Goal: Use online tool/utility: Utilize a website feature to perform a specific function

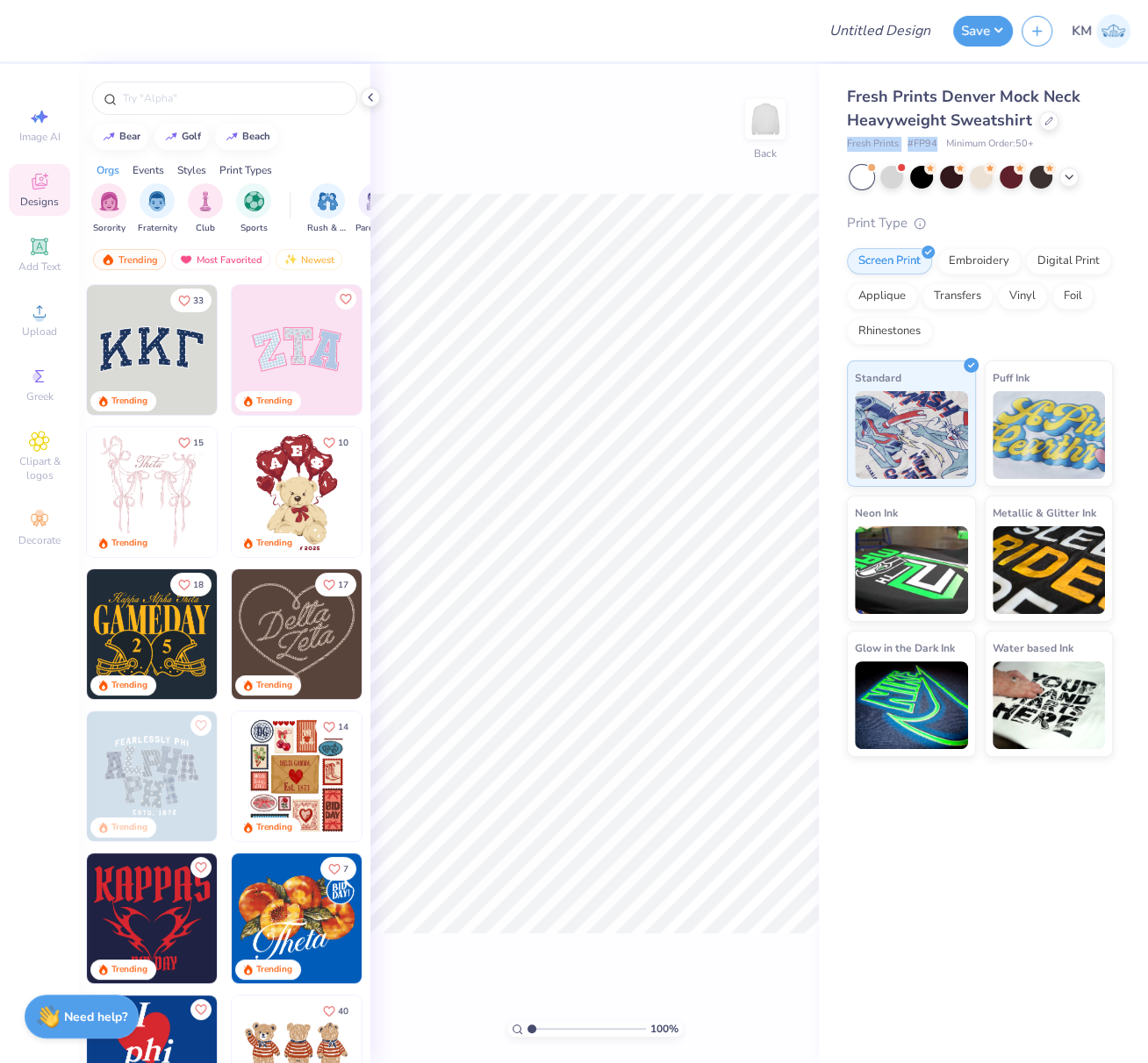
drag, startPoint x: 845, startPoint y: 143, endPoint x: 934, endPoint y: 143, distance: 89.0
click at [936, 143] on div "Fresh Prints Denver Mock Neck Heavyweight Sweatshirt Fresh Prints # FP94 Minimu…" at bounding box center [983, 411] width 329 height 693
copy div "Fresh Prints # FP94"
click at [30, 308] on icon at bounding box center [39, 311] width 21 height 21
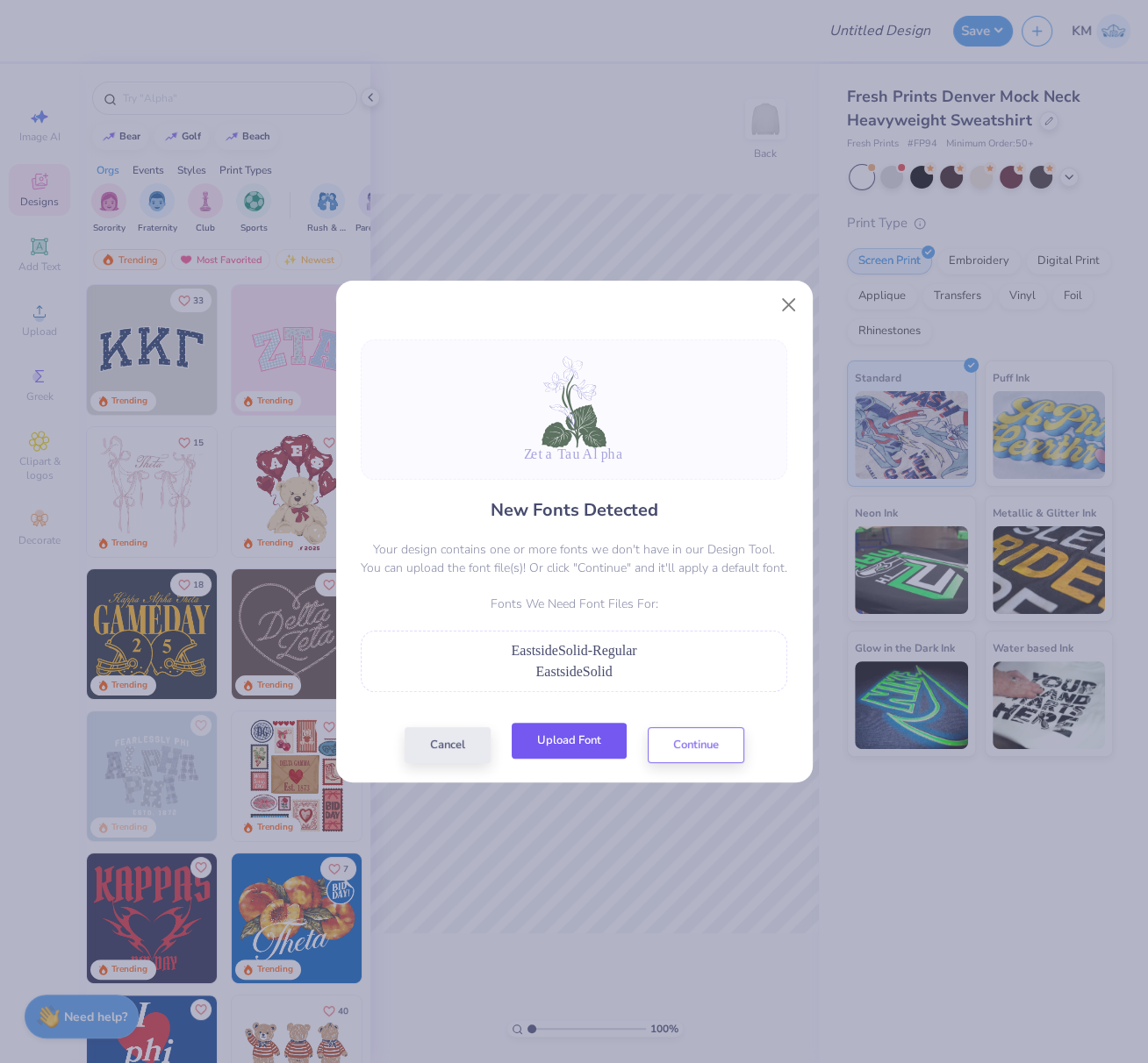
click at [581, 746] on button "Upload Font" at bounding box center [568, 741] width 115 height 36
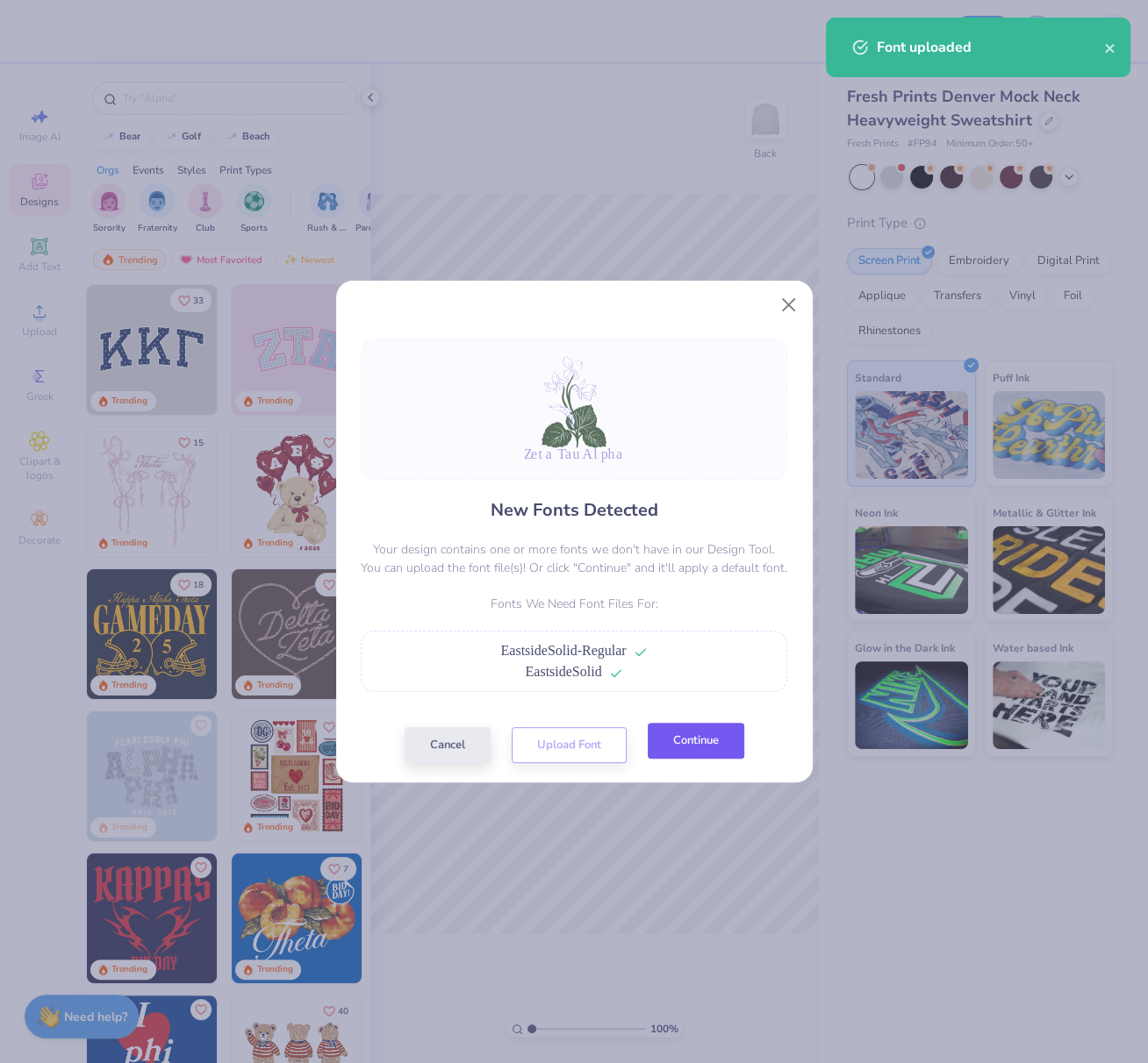
click at [664, 748] on button "Continue" at bounding box center [696, 741] width 97 height 36
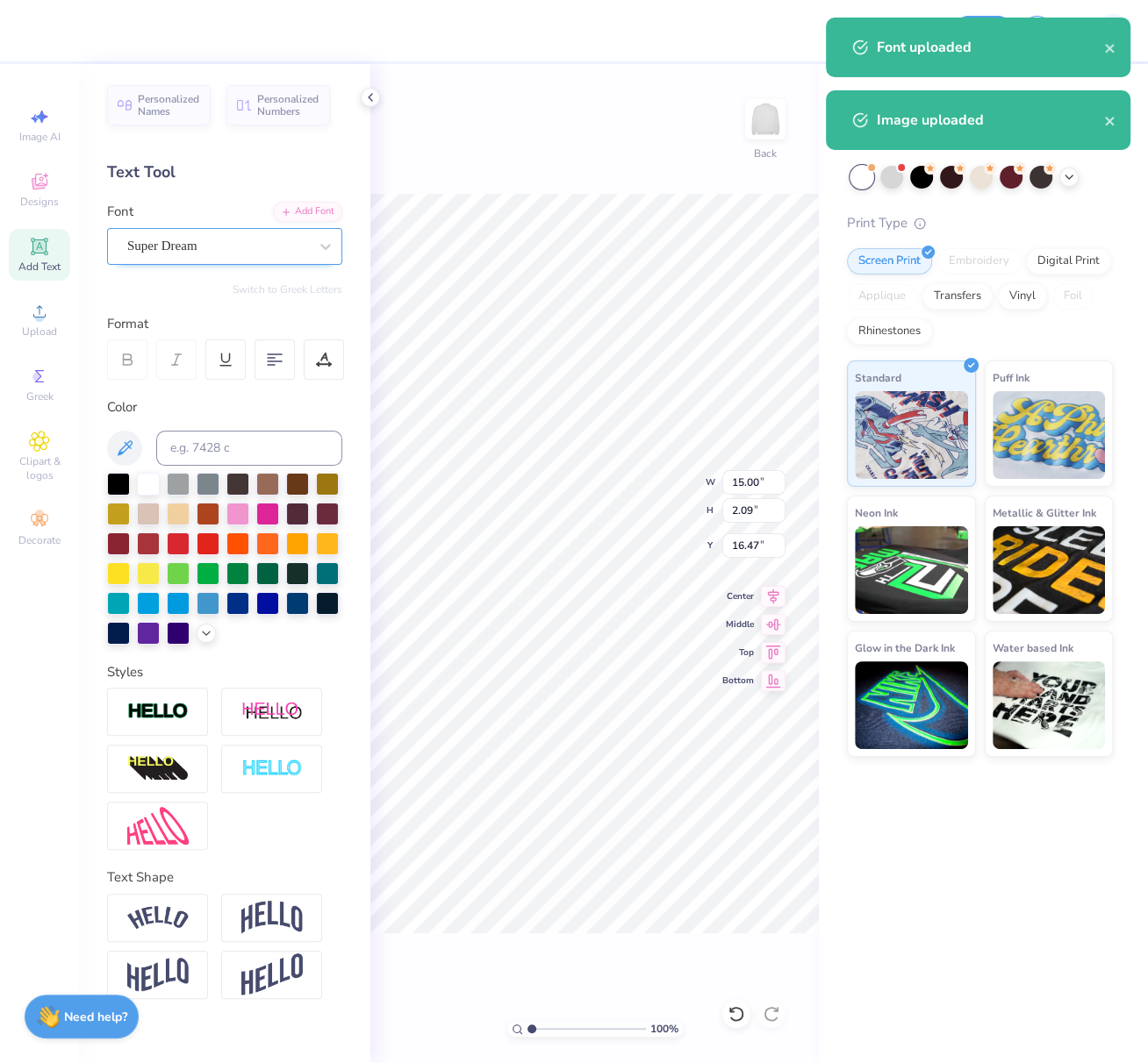
click at [226, 246] on div "Super Dream" at bounding box center [218, 246] width 184 height 27
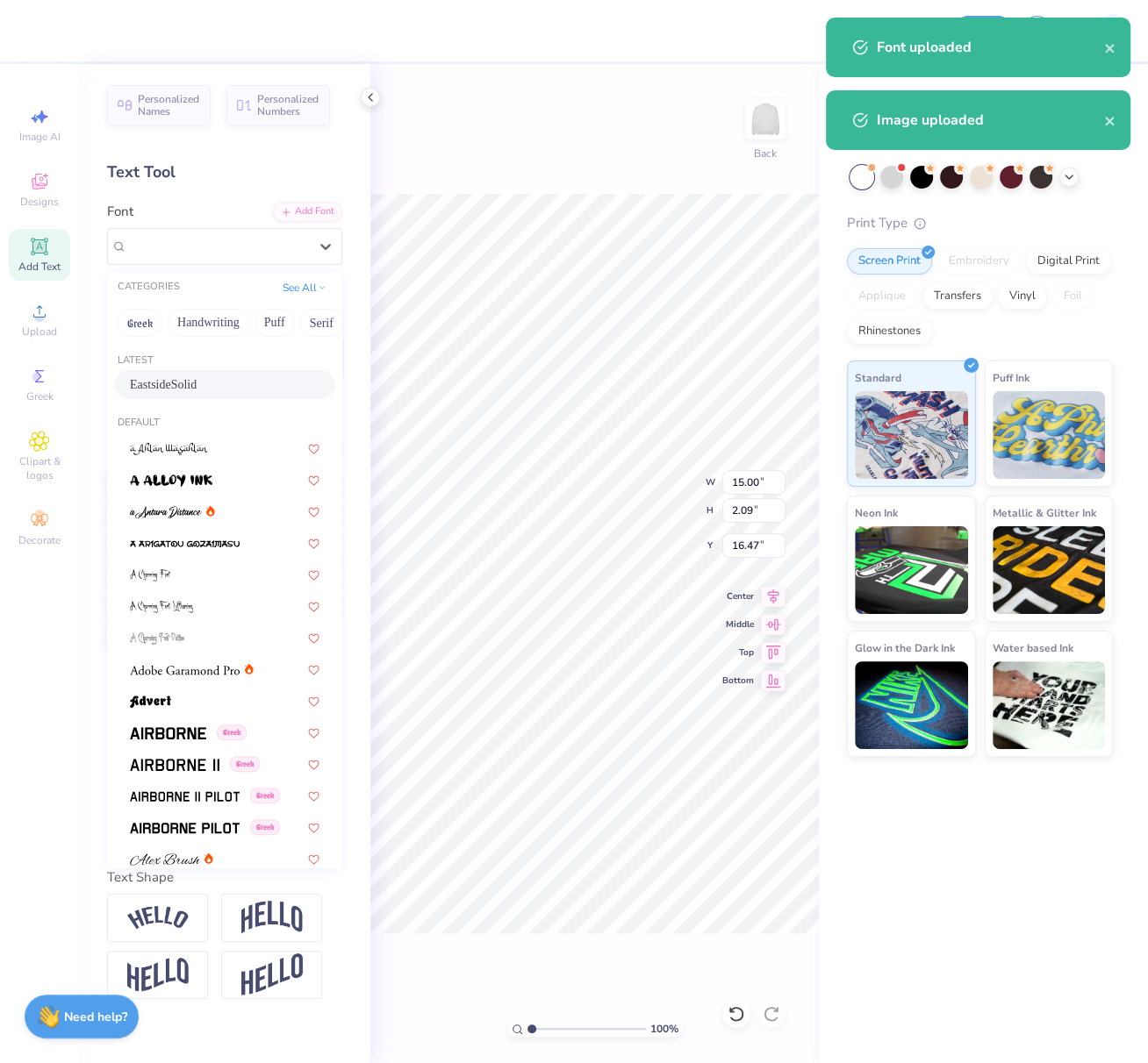
click at [176, 388] on span "EastsideSolid" at bounding box center [163, 385] width 67 height 19
type input "15.93"
type input "1.55"
type input "16.66"
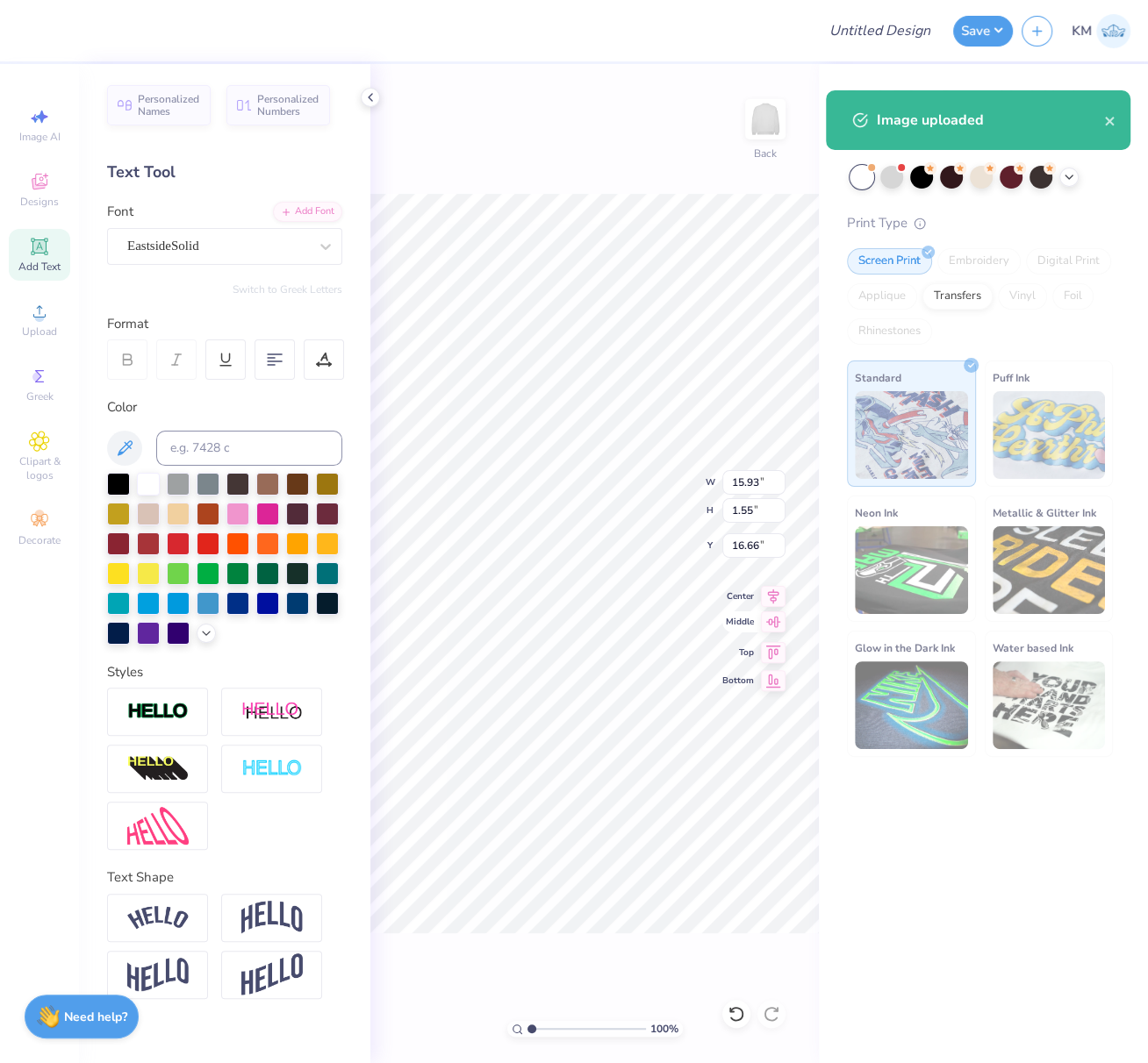
click at [774, 595] on icon at bounding box center [773, 596] width 24 height 21
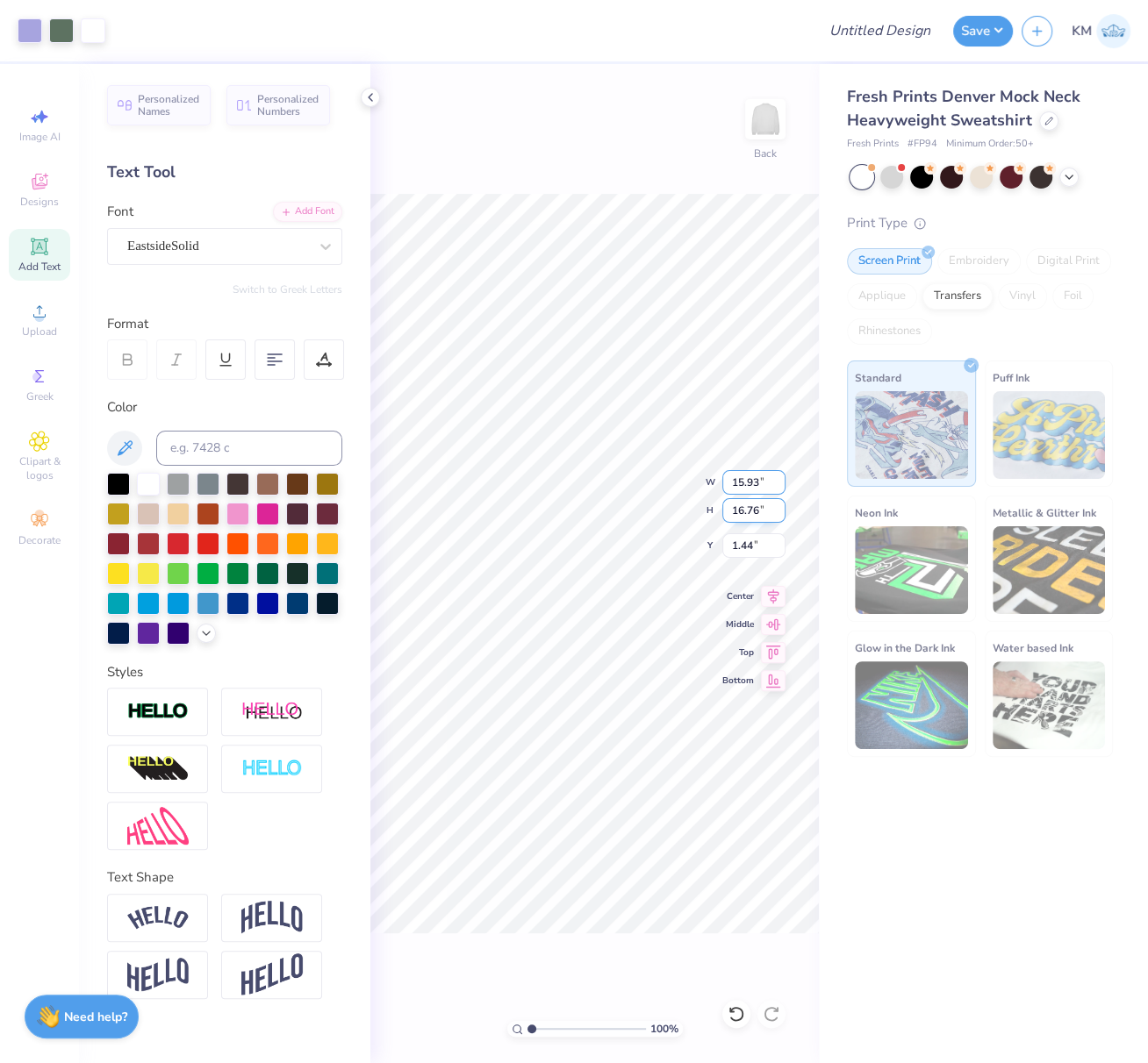
drag, startPoint x: 730, startPoint y: 484, endPoint x: 762, endPoint y: 507, distance: 39.4
click at [756, 486] on input "15.93" at bounding box center [754, 483] width 63 height 24
drag, startPoint x: 734, startPoint y: 509, endPoint x: 763, endPoint y: 522, distance: 31.8
click at [757, 511] on input "16.76" at bounding box center [754, 511] width 63 height 24
type input "15"
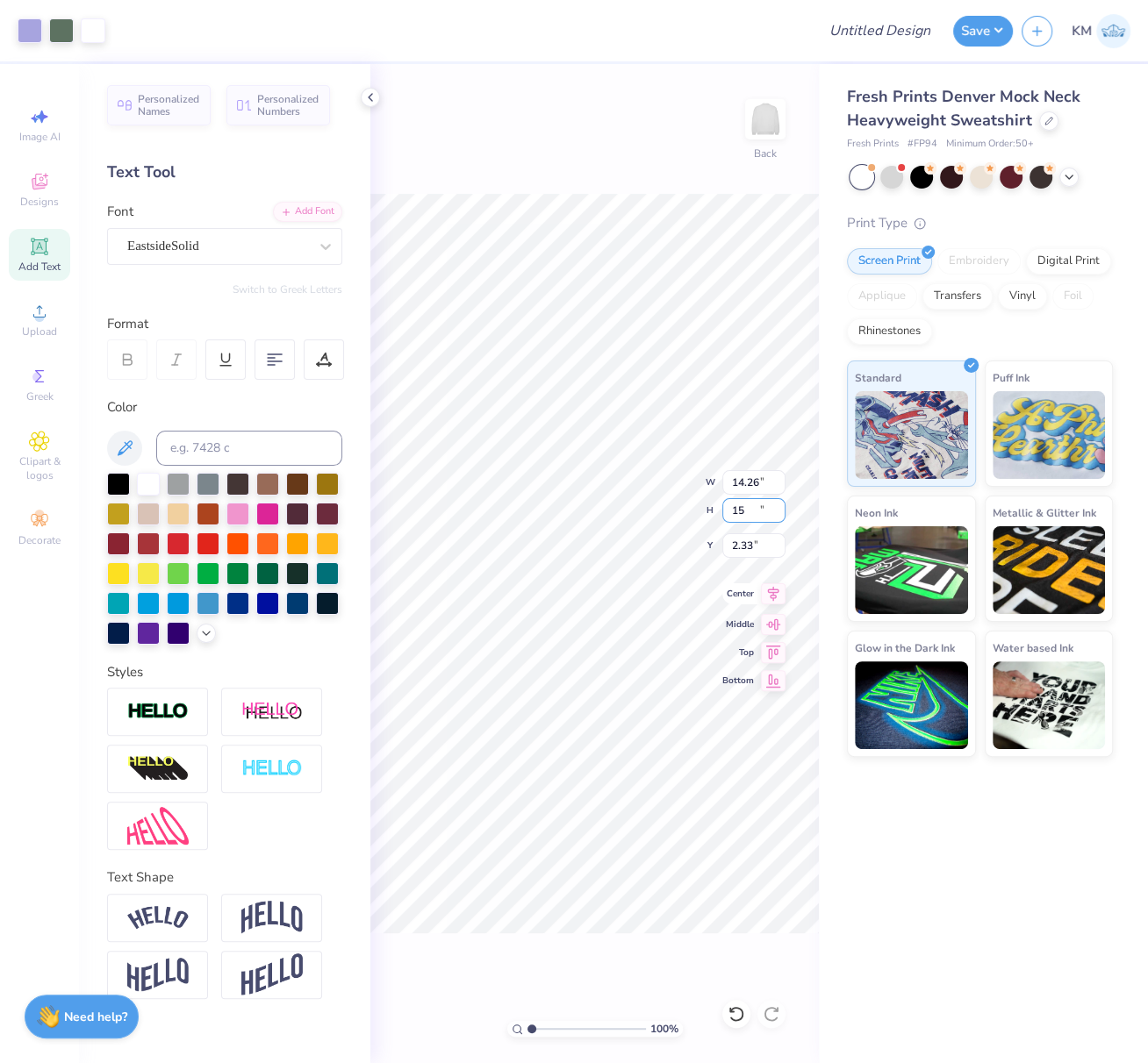
type input "14.26"
type input "15.00"
type input "2.33"
drag, startPoint x: 752, startPoint y: 547, endPoint x: 723, endPoint y: 550, distance: 29.2
click at [725, 548] on input "2.33" at bounding box center [754, 546] width 63 height 24
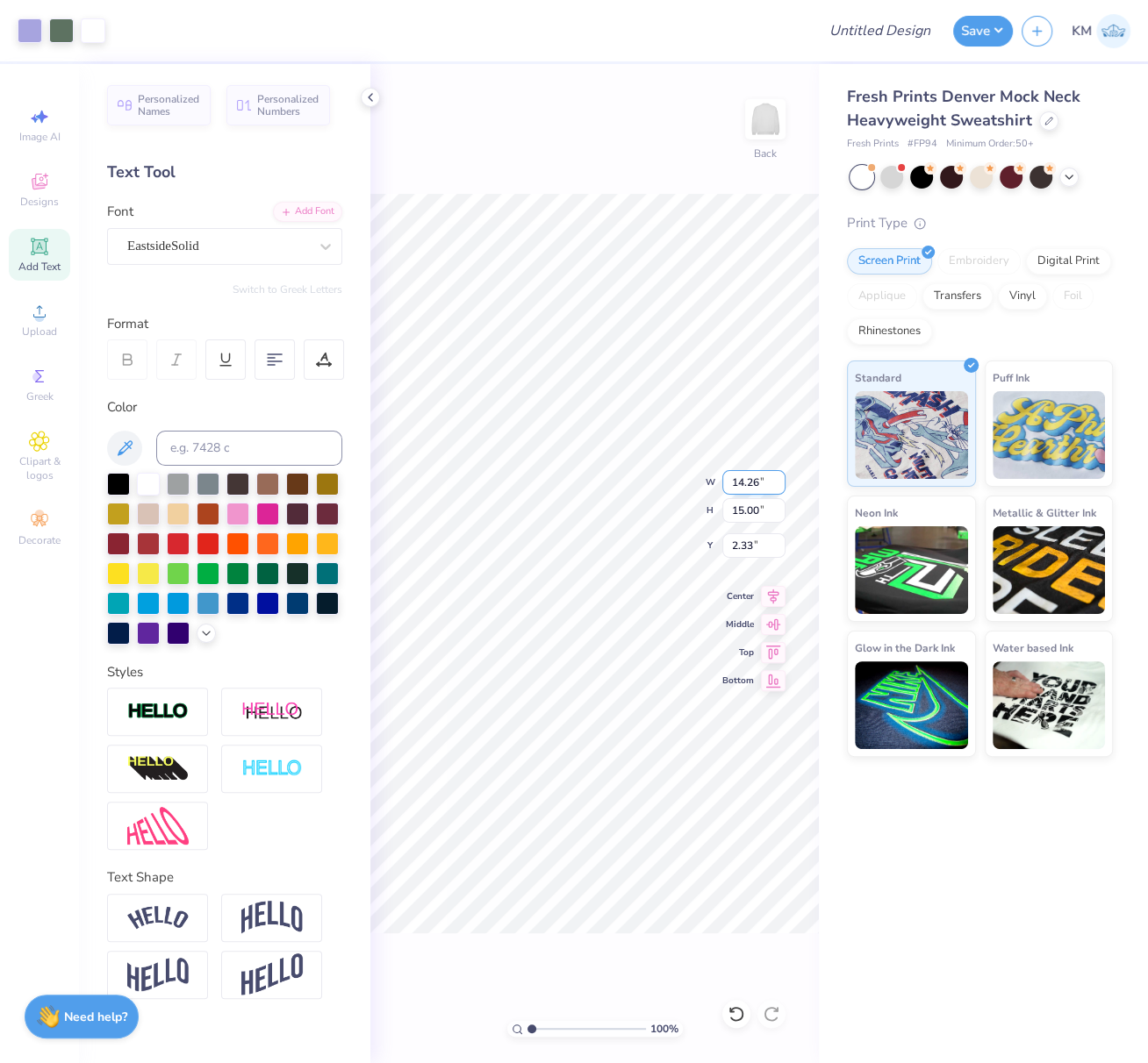
drag, startPoint x: 733, startPoint y: 482, endPoint x: 760, endPoint y: 490, distance: 28.2
click at [756, 483] on input "14.26" at bounding box center [754, 483] width 63 height 24
type input "12.50"
type input "13.15"
drag, startPoint x: 750, startPoint y: 545, endPoint x: 724, endPoint y: 554, distance: 27.5
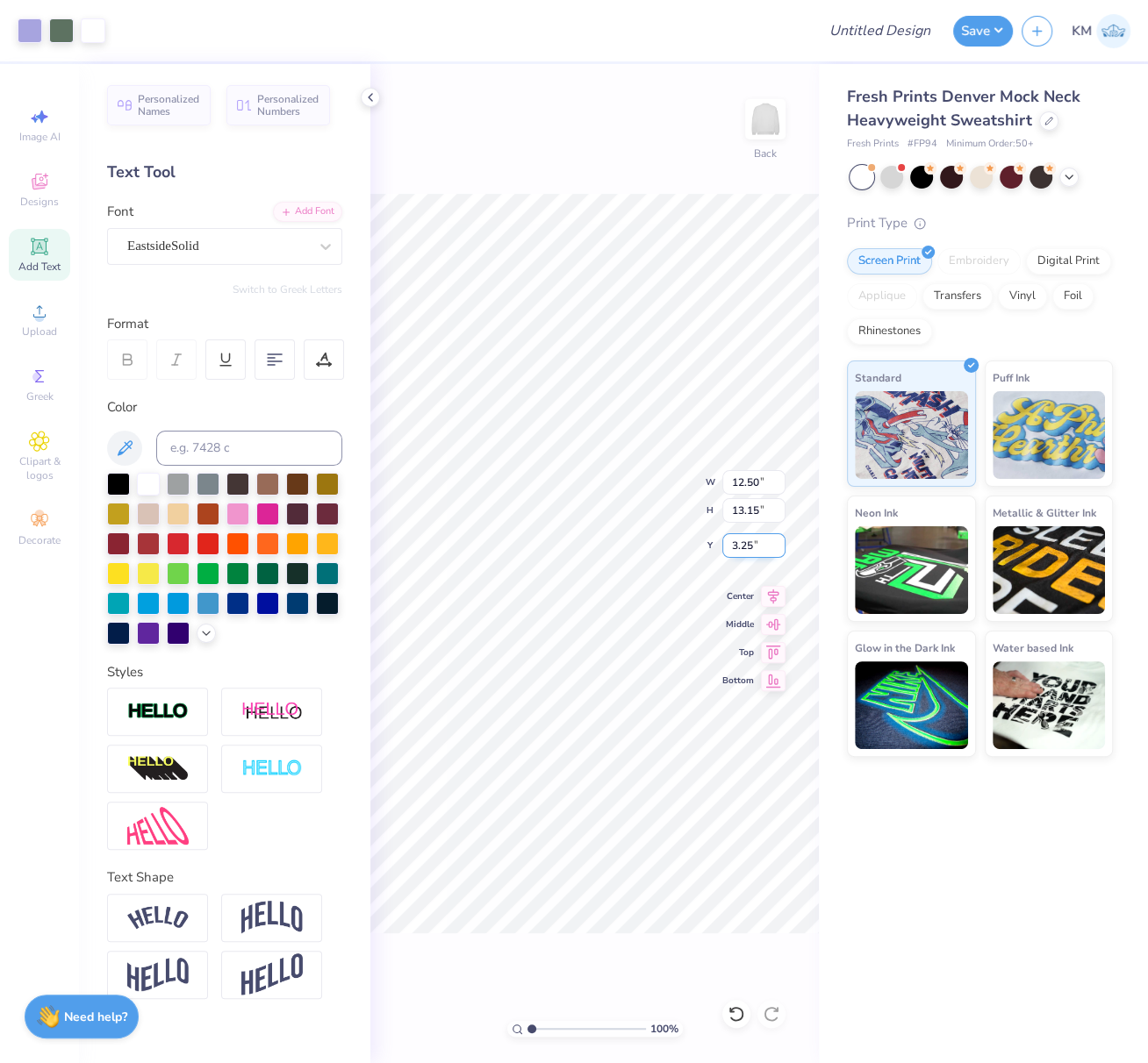
click at [726, 549] on input "3.25" at bounding box center [754, 546] width 63 height 24
type input "2.50"
click at [773, 595] on icon at bounding box center [773, 593] width 24 height 21
drag, startPoint x: 875, startPoint y: 28, endPoint x: 882, endPoint y: 49, distance: 22.1
click at [875, 28] on input "Design Title" at bounding box center [901, 31] width 86 height 35
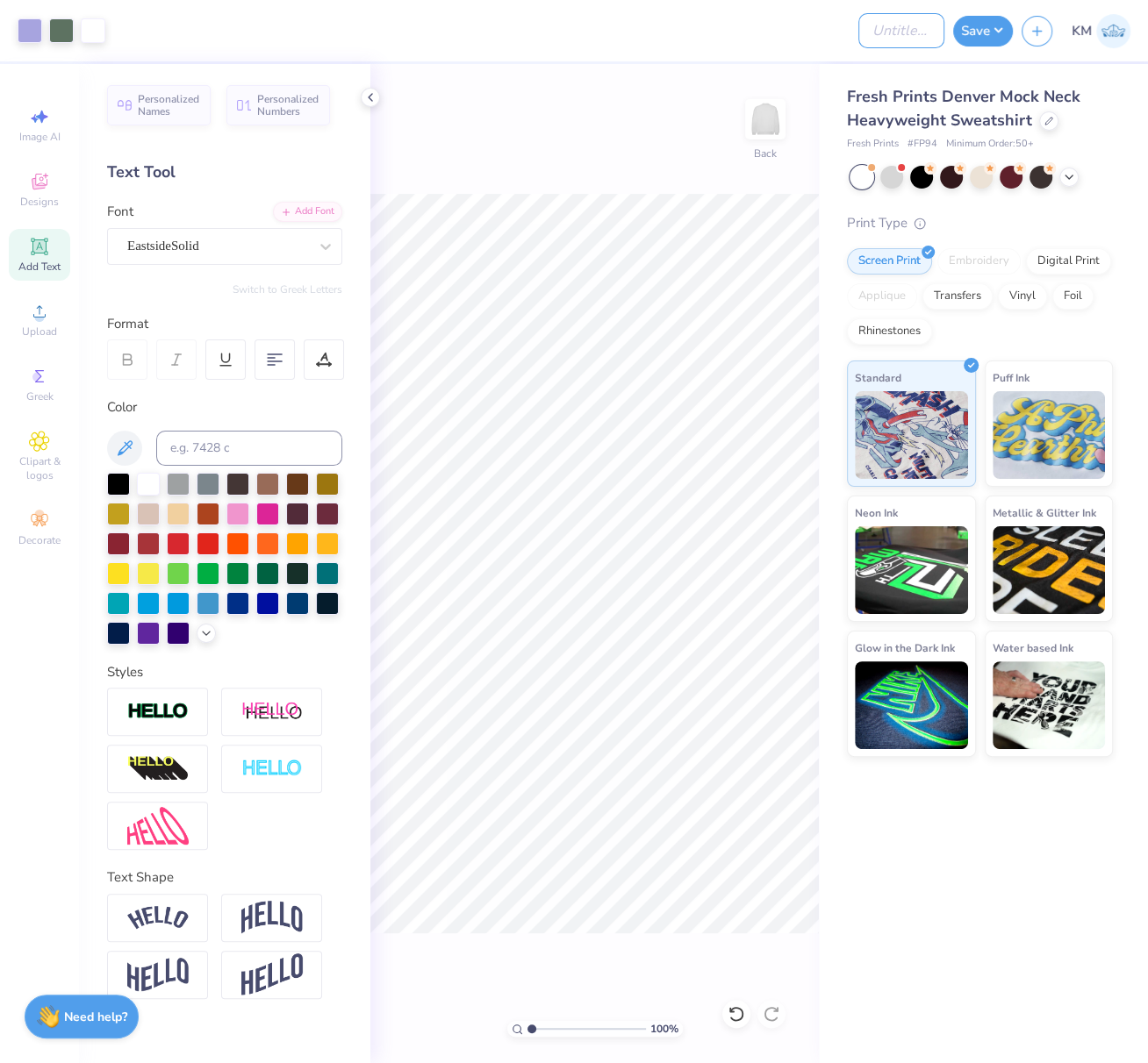
paste input "FPS239604"
type input "FPS239604"
click at [998, 27] on button "Save" at bounding box center [983, 28] width 60 height 31
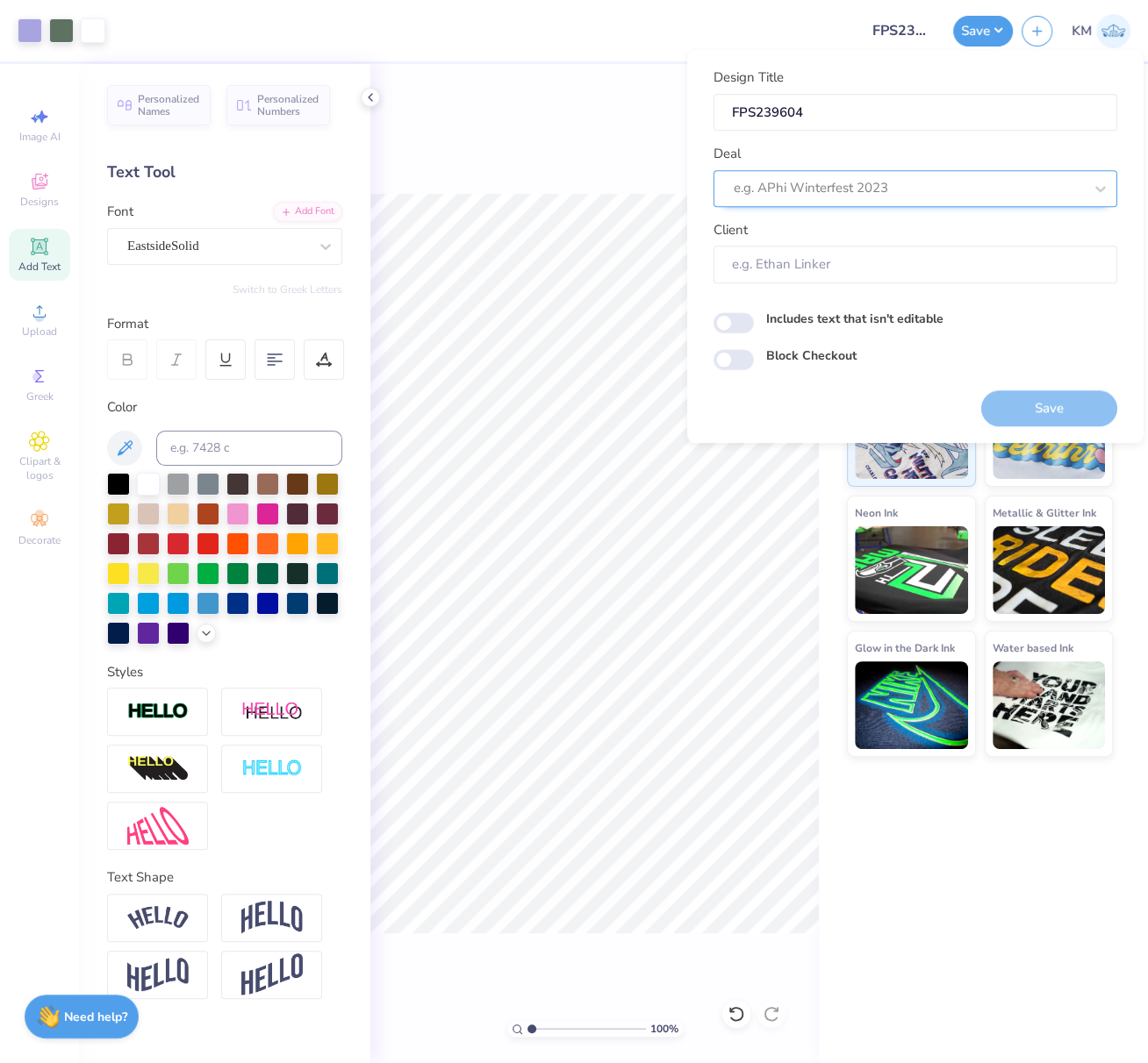
click at [879, 188] on div at bounding box center [908, 187] width 349 height 23
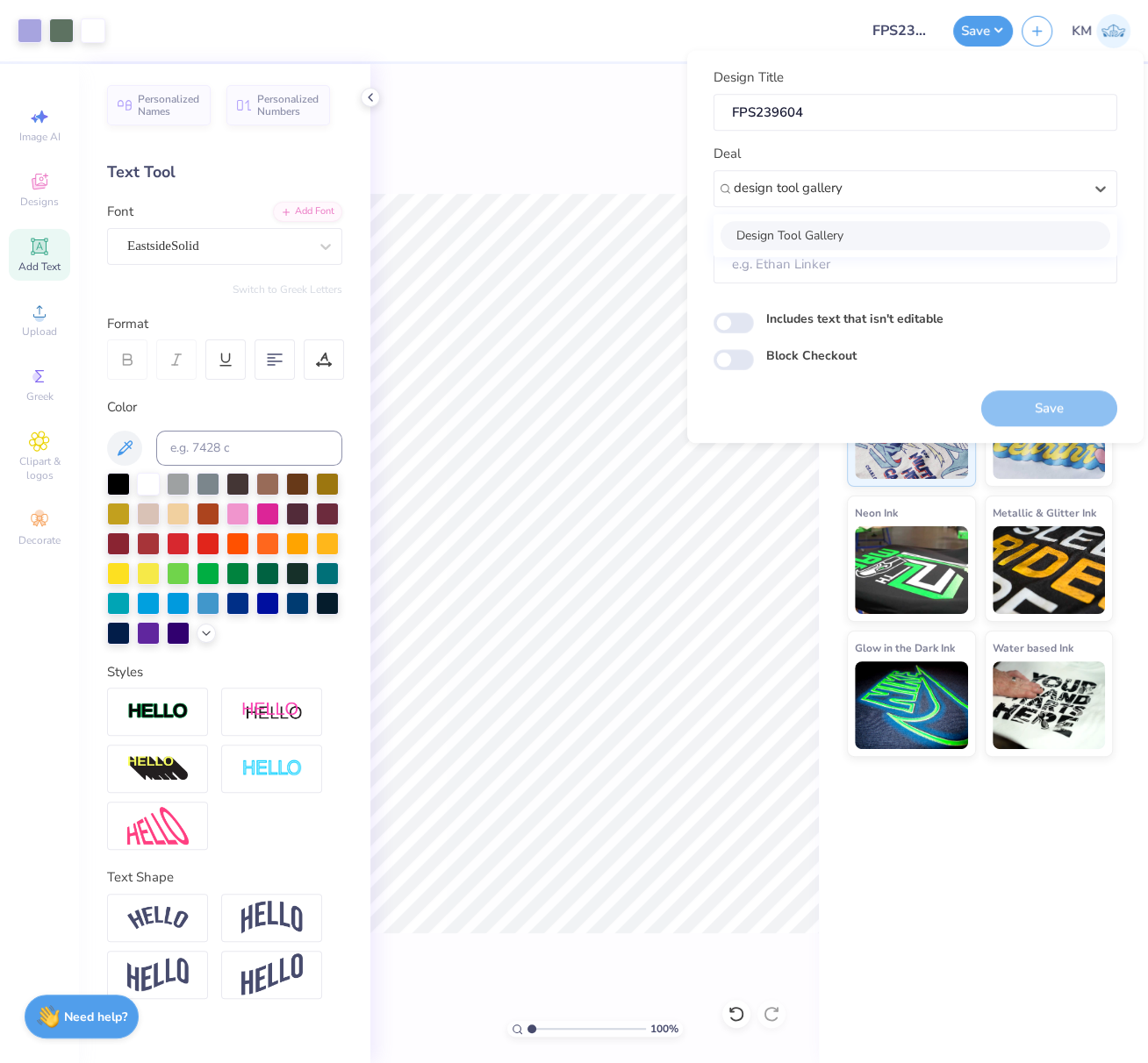
click at [833, 234] on div "Design Tool Gallery" at bounding box center [915, 235] width 390 height 29
type input "design tool gallery"
type input "Design Tool Gallery User"
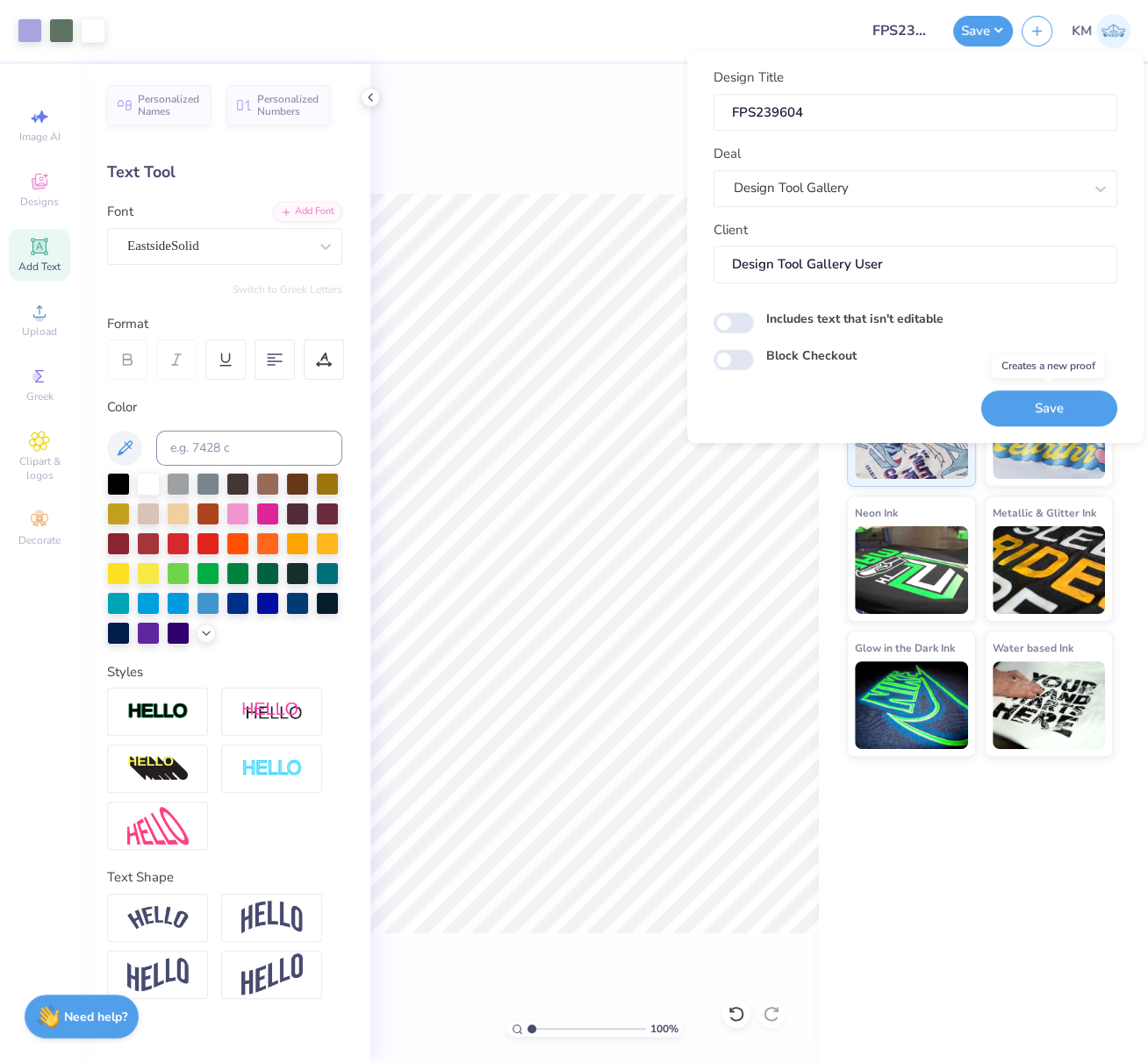
click at [1059, 406] on button "Save" at bounding box center [1049, 408] width 136 height 36
